Goal: Find specific page/section: Find specific page/section

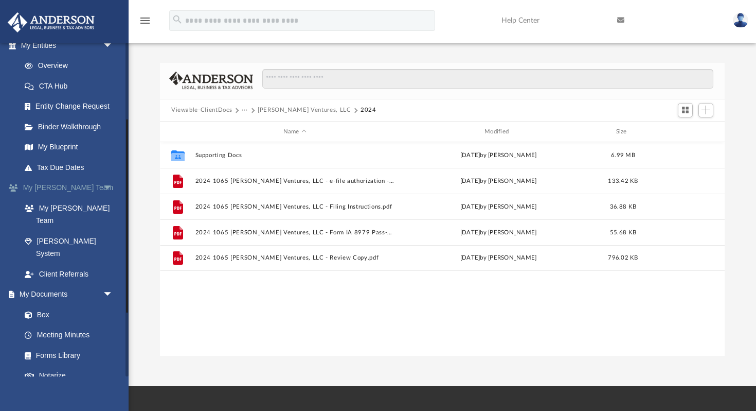
scroll to position [138, 0]
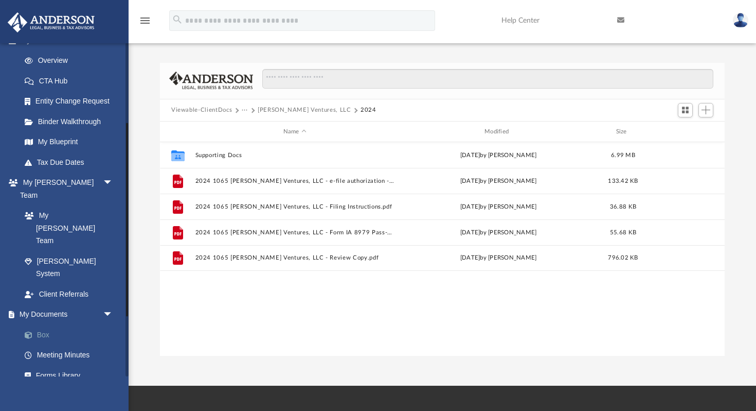
click at [48, 324] on link "Box" at bounding box center [71, 334] width 114 height 21
click at [211, 111] on button "Viewable-ClientDocs" at bounding box center [201, 109] width 61 height 9
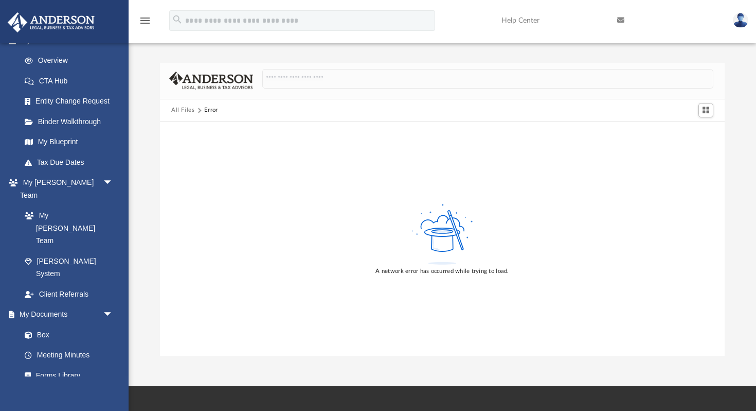
click at [191, 110] on button "All Files" at bounding box center [183, 109] width 24 height 9
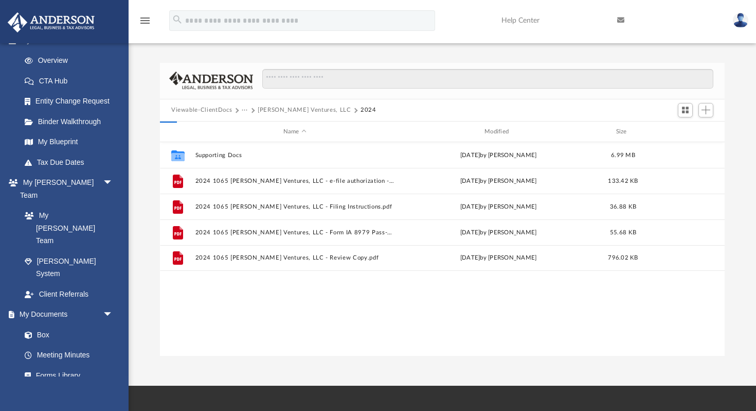
scroll to position [234, 565]
click at [293, 108] on button "Coolidge Ventures, LLC" at bounding box center [305, 109] width 94 height 9
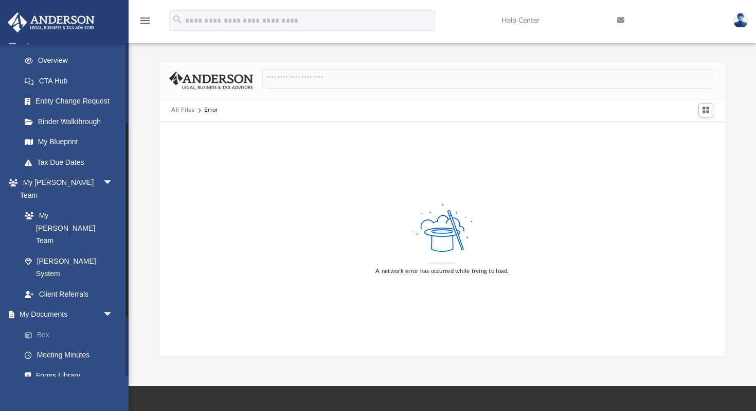
click at [43, 324] on link "Box" at bounding box center [71, 334] width 114 height 21
click at [189, 112] on button "All Files" at bounding box center [183, 109] width 24 height 9
click at [60, 304] on link "My Documents arrow_drop_down" at bounding box center [67, 314] width 121 height 21
click at [53, 304] on link "My Documents arrow_drop_down" at bounding box center [67, 314] width 121 height 21
click at [67, 137] on link "My Blueprint" at bounding box center [71, 142] width 114 height 21
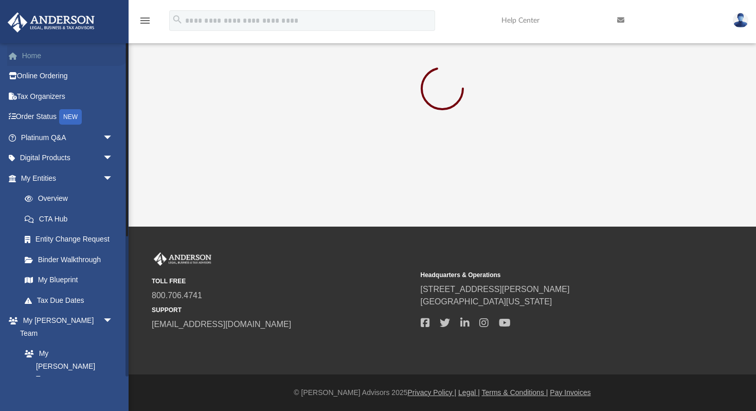
click at [36, 55] on link "Home" at bounding box center [67, 55] width 121 height 21
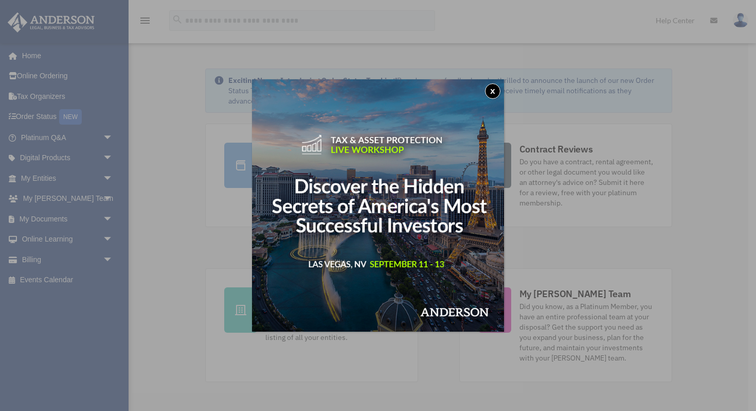
click at [494, 93] on button "x" at bounding box center [492, 90] width 15 height 15
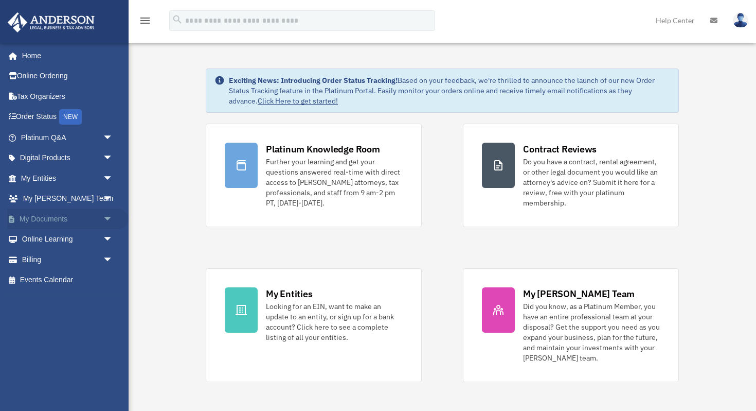
click at [108, 220] on span "arrow_drop_down" at bounding box center [113, 218] width 21 height 21
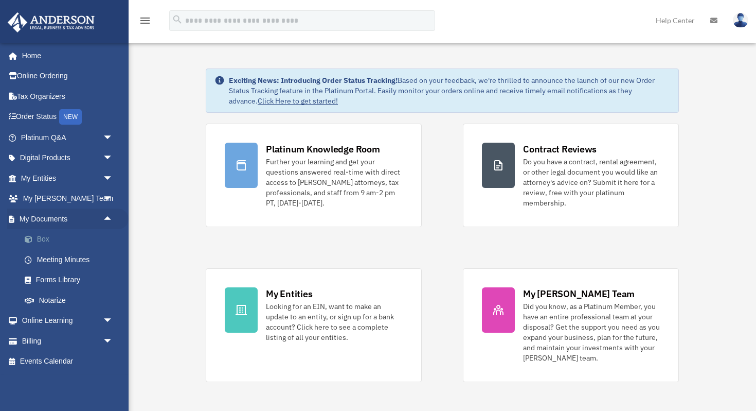
click at [42, 239] on link "Box" at bounding box center [71, 239] width 114 height 21
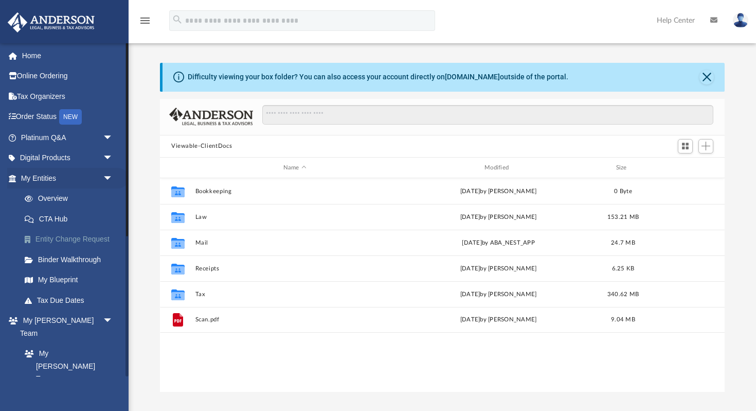
scroll to position [234, 565]
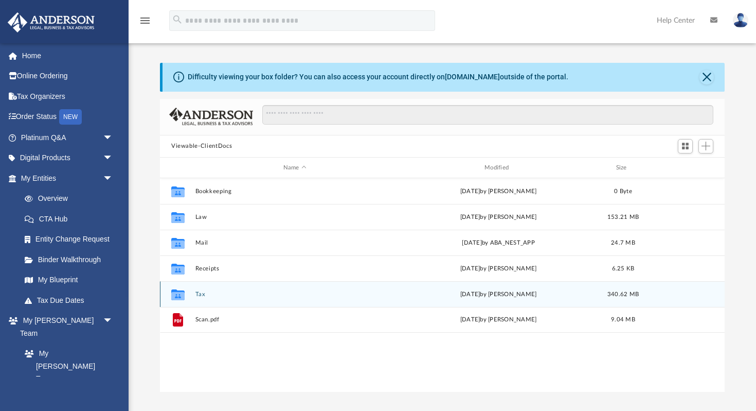
click at [201, 294] on button "Tax" at bounding box center [294, 294] width 199 height 7
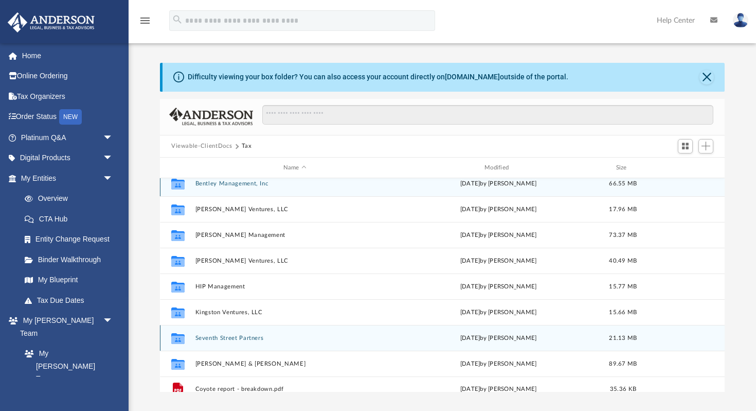
scroll to position [0, 0]
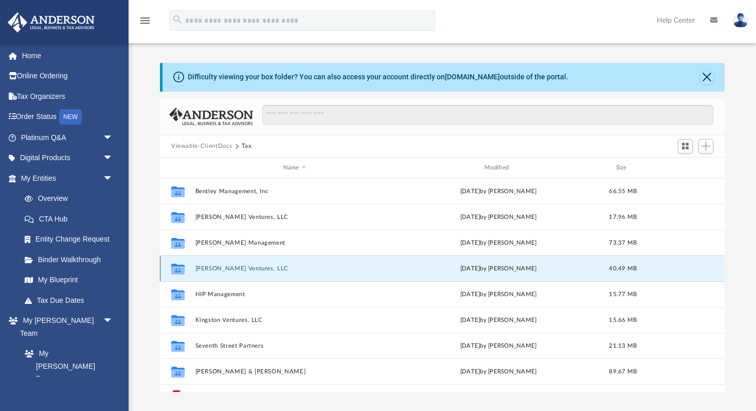
click at [236, 270] on button "[PERSON_NAME] Ventures, LLC" at bounding box center [294, 268] width 199 height 7
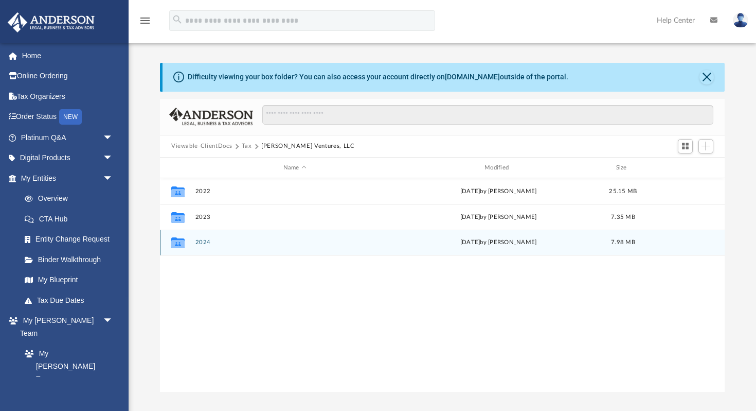
click at [208, 241] on button "2024" at bounding box center [294, 242] width 199 height 7
